Goal: Find specific page/section: Find specific page/section

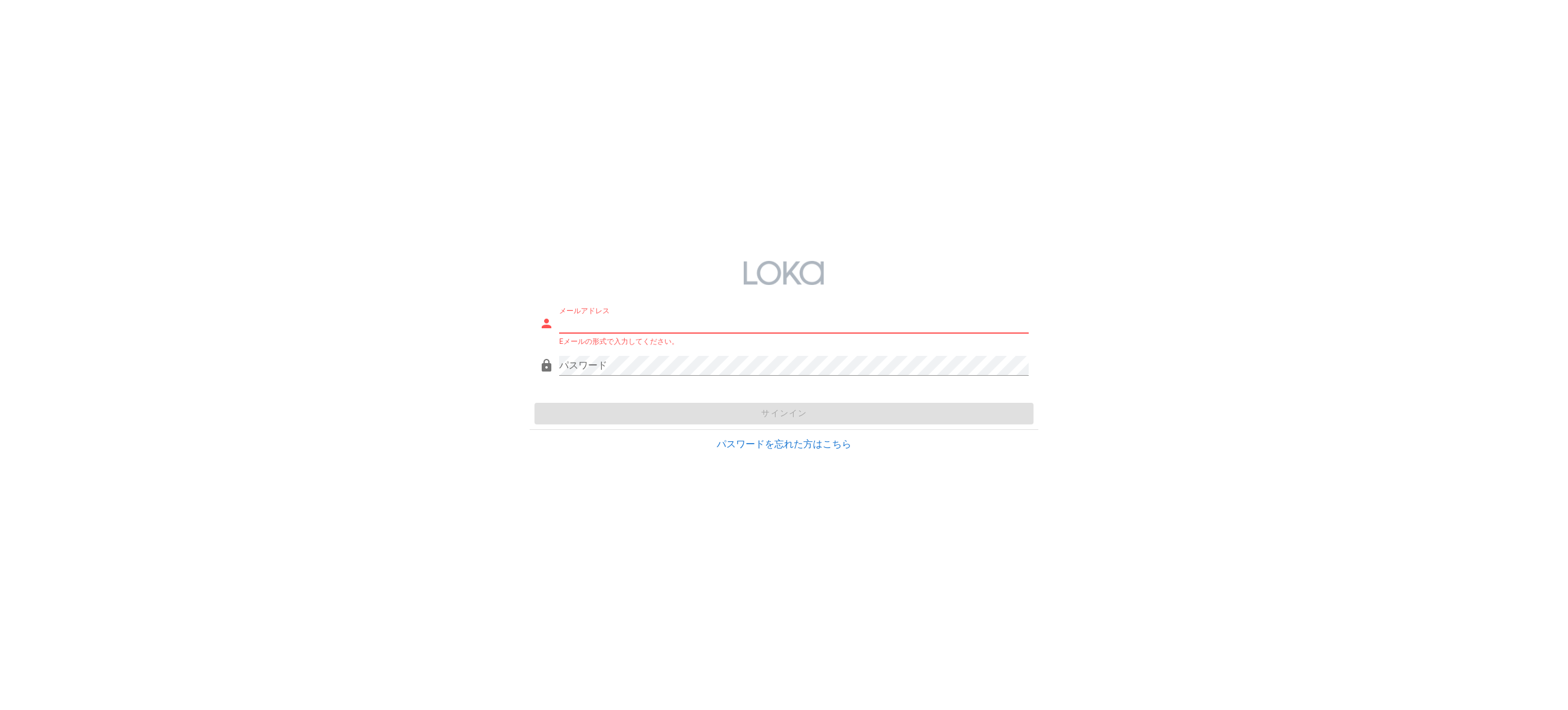
type input "[EMAIL_ADDRESS][DOMAIN_NAME]"
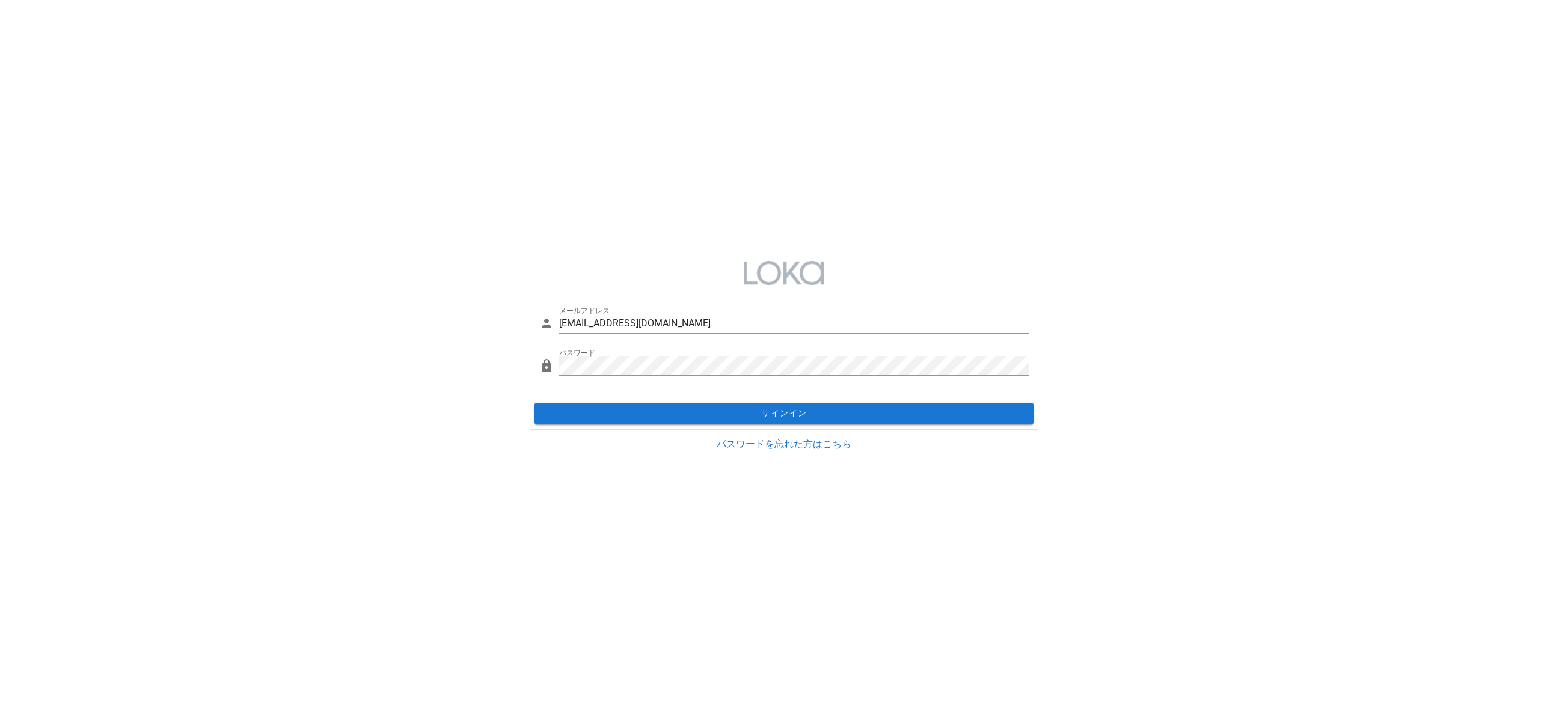
click at [809, 401] on div "サインイン" at bounding box center [784, 413] width 508 height 31
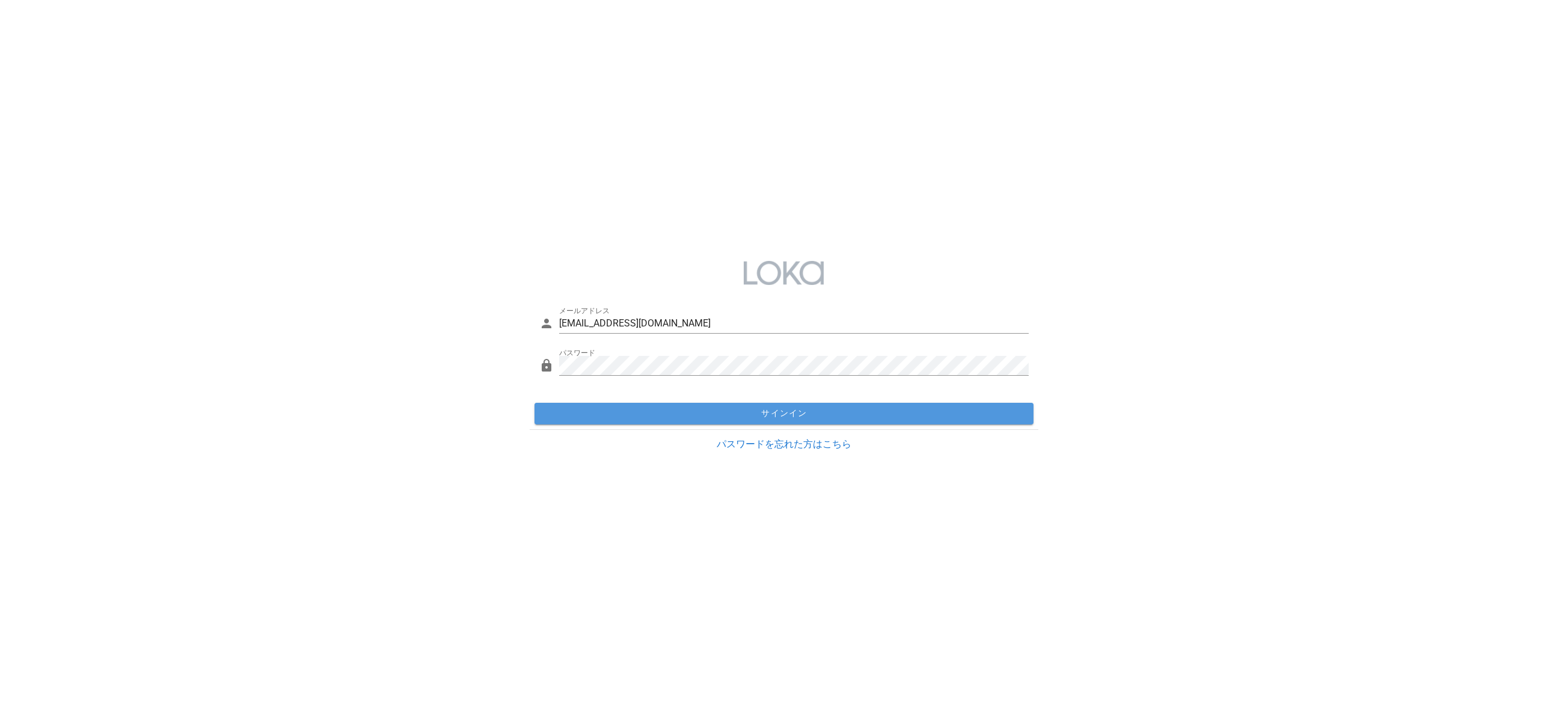
click at [807, 412] on span "サインイン" at bounding box center [784, 413] width 489 height 11
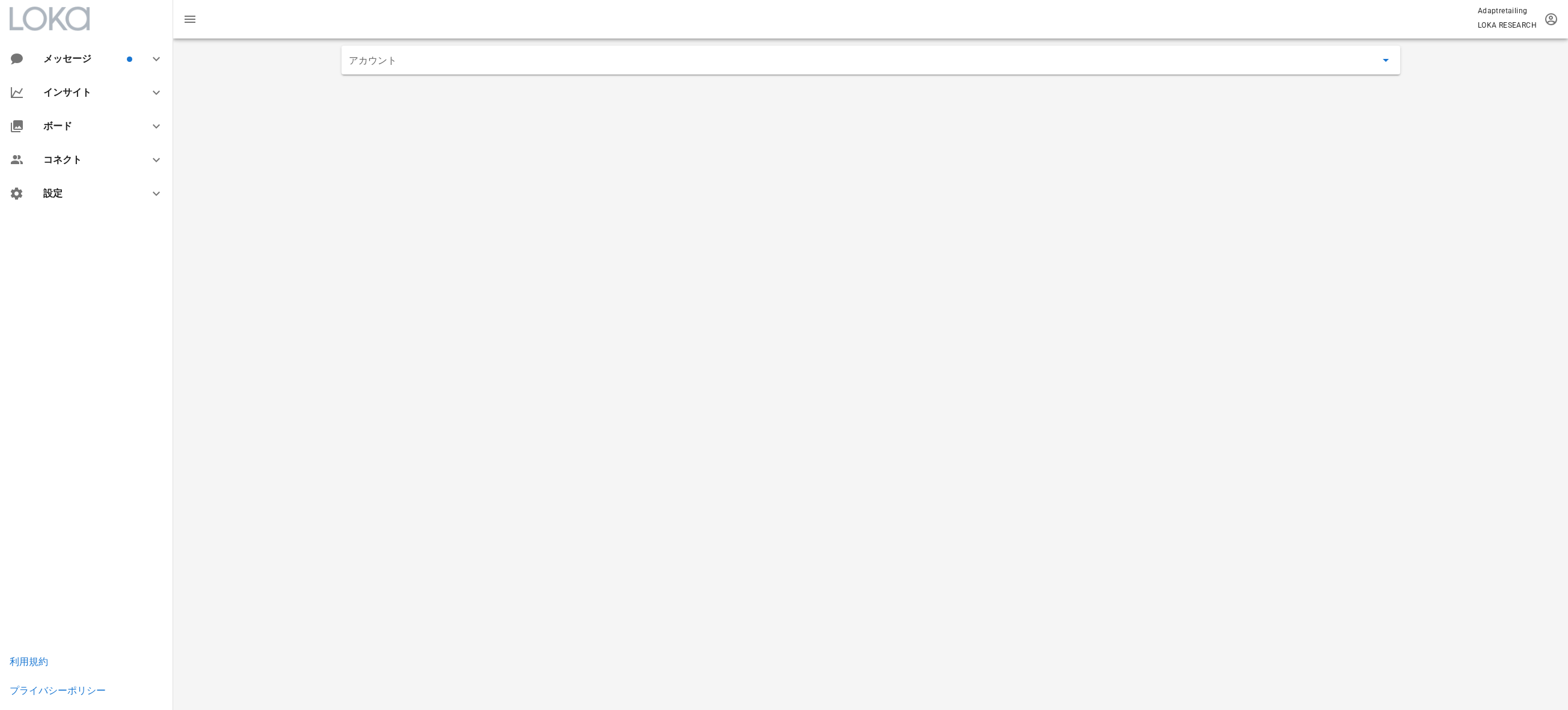
click at [804, 61] on input "アカウント" at bounding box center [862, 60] width 1027 height 19
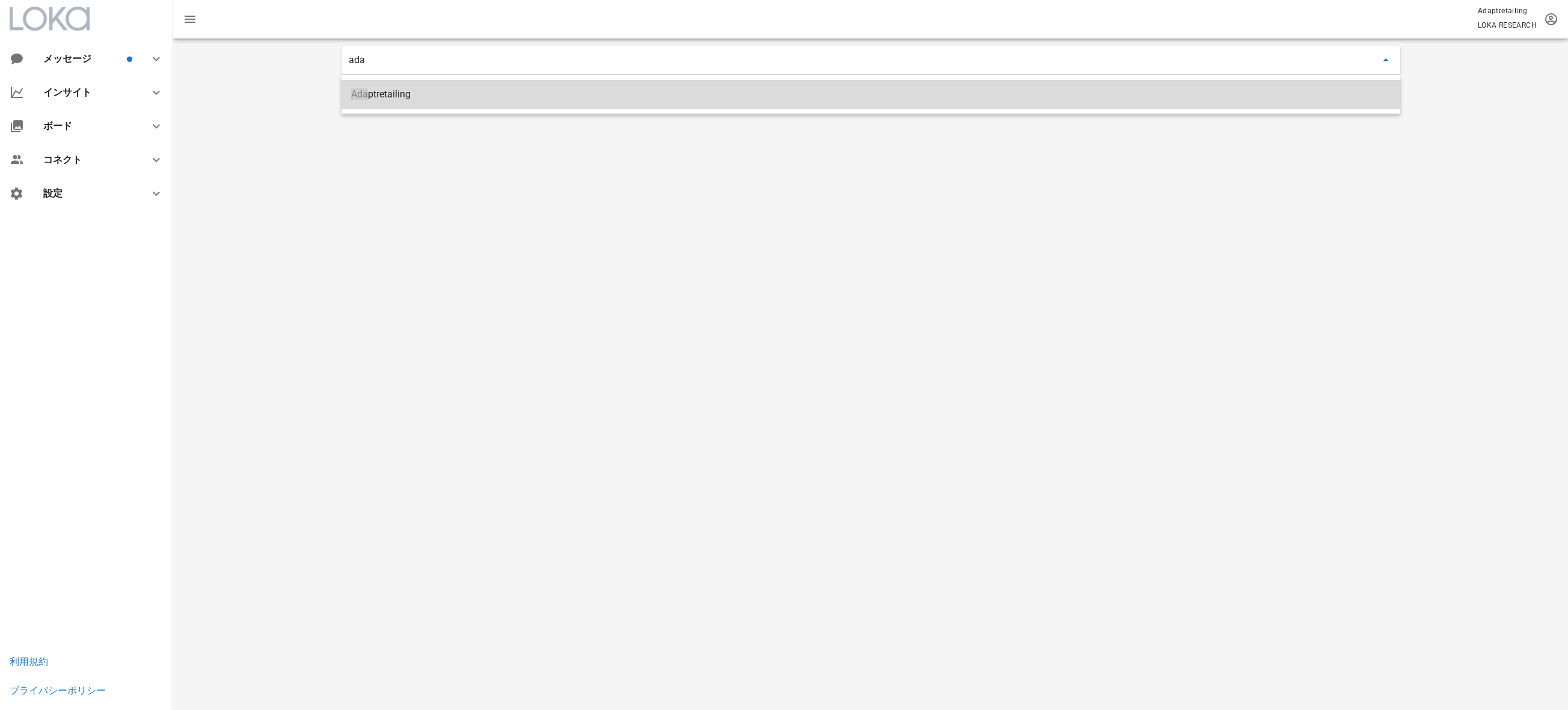
type input "Adaptretailing"
